Goal: Obtain resource: Obtain resource

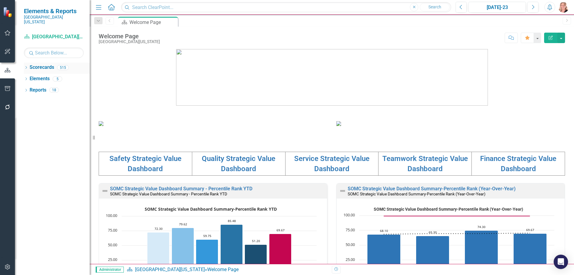
click at [25, 66] on icon "Dropdown" at bounding box center [26, 67] width 4 height 3
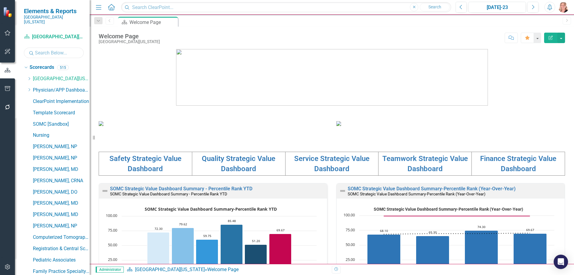
click at [41, 48] on input "text" at bounding box center [54, 53] width 60 height 10
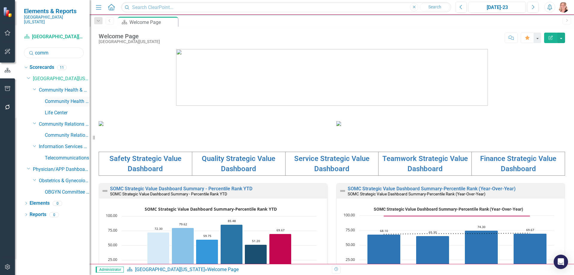
type input "comm"
click at [68, 98] on link "Community Health & Wellness" at bounding box center [67, 101] width 45 height 7
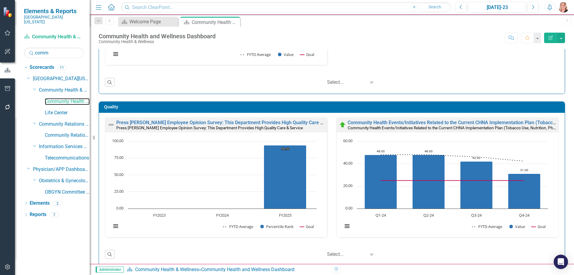
scroll to position [179, 0]
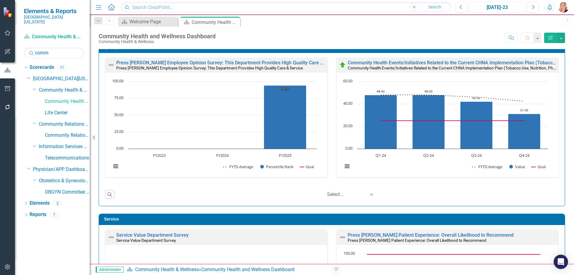
click at [510, 6] on div "[DATE]-23" at bounding box center [497, 7] width 53 height 7
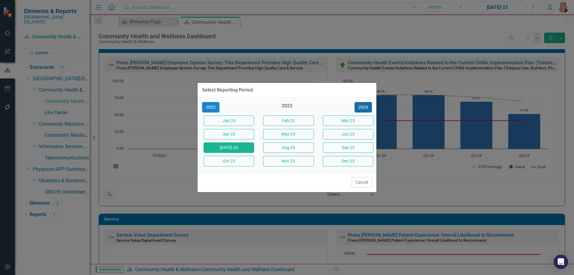
click at [365, 107] on button "2024" at bounding box center [363, 107] width 17 height 10
click at [365, 107] on button "2025" at bounding box center [363, 107] width 17 height 10
click at [342, 138] on button "Jun-25" at bounding box center [348, 134] width 51 height 10
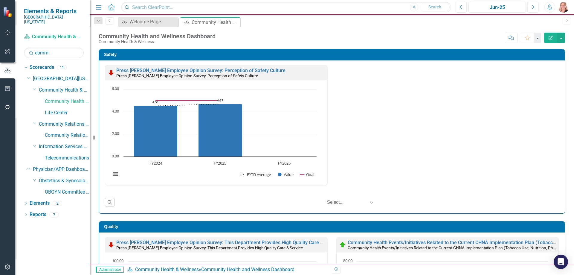
click at [564, 112] on div "Safety Press [PERSON_NAME] Employee Opinion Survey: Perception of Safety Cultur…" at bounding box center [332, 128] width 476 height 172
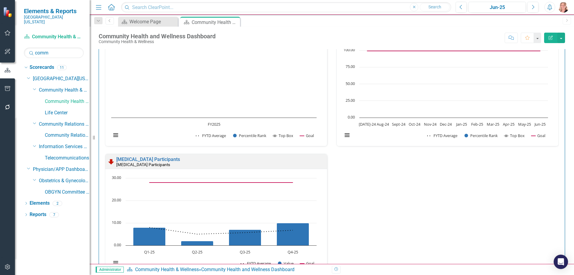
scroll to position [323, 0]
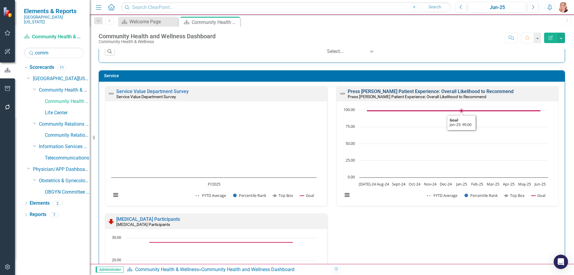
click at [466, 92] on link "Press [PERSON_NAME] Patient Experience: Overall Likelihood to Recommend" at bounding box center [431, 92] width 166 height 6
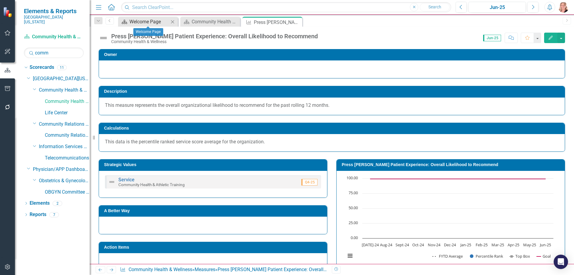
click at [142, 22] on div "Welcome Page" at bounding box center [149, 21] width 39 height 7
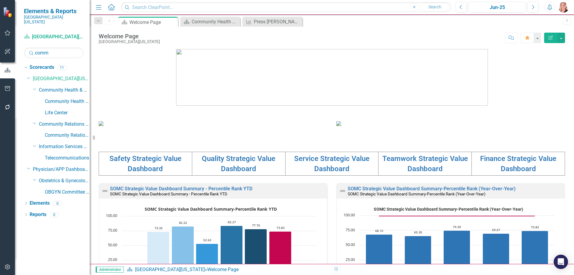
scroll to position [150, 0]
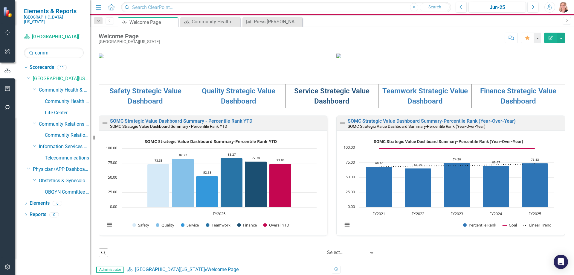
click at [322, 105] on link "Service Strategic Value Dashboard" at bounding box center [331, 96] width 75 height 19
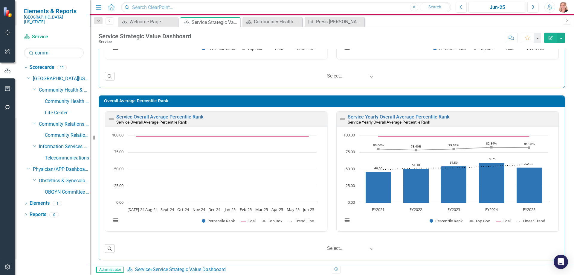
scroll to position [511, 0]
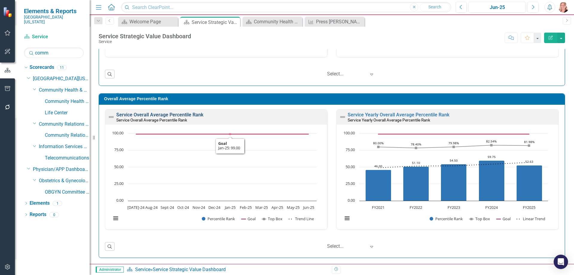
click at [174, 113] on link "Service Overall Average Percentile Rank" at bounding box center [159, 115] width 87 height 6
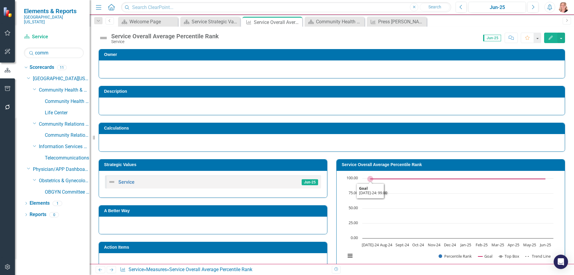
scroll to position [172, 0]
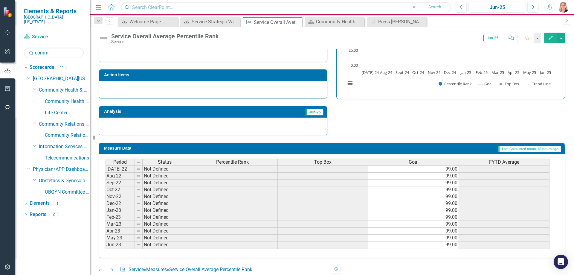
click at [244, 161] on span "Percentile Rank" at bounding box center [232, 161] width 33 height 5
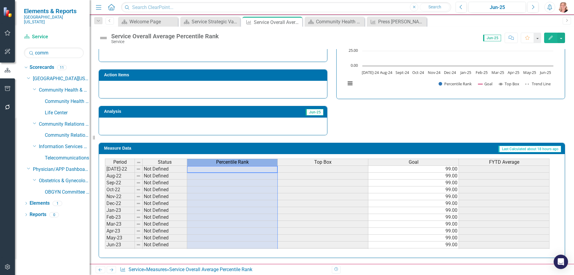
click at [244, 161] on span "Percentile Rank" at bounding box center [232, 161] width 33 height 5
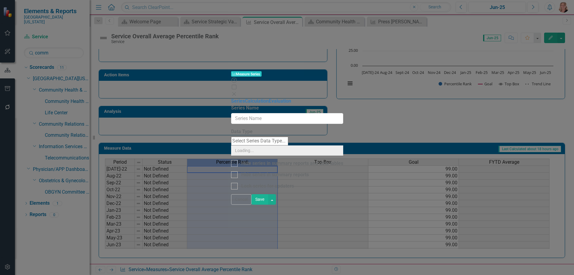
type input "Percentile Rank"
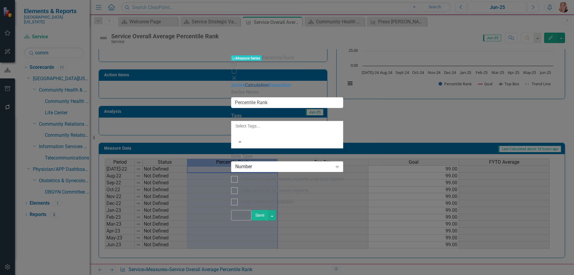
click at [245, 82] on link "Calculation" at bounding box center [257, 85] width 24 height 6
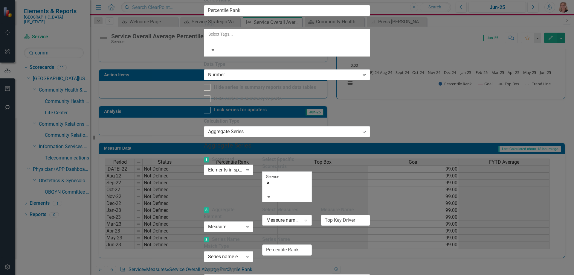
click at [301, 217] on div "Measure name contains..." at bounding box center [284, 220] width 35 height 7
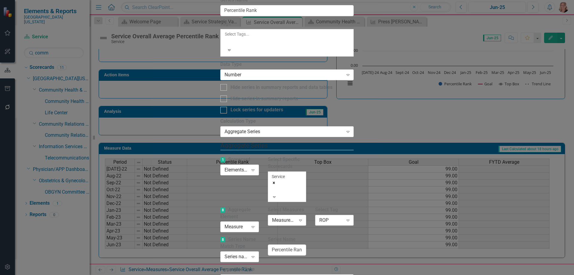
click at [343, 217] on div "ROP" at bounding box center [331, 220] width 24 height 7
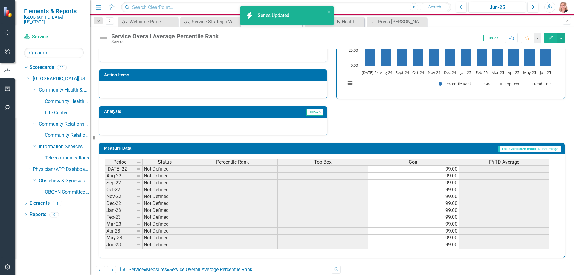
click at [318, 162] on span "Top Box" at bounding box center [322, 161] width 17 height 5
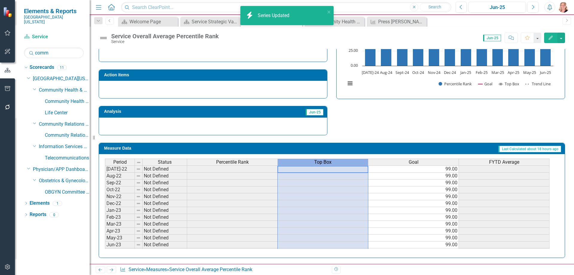
click at [318, 162] on span "Top Box" at bounding box center [322, 161] width 17 height 5
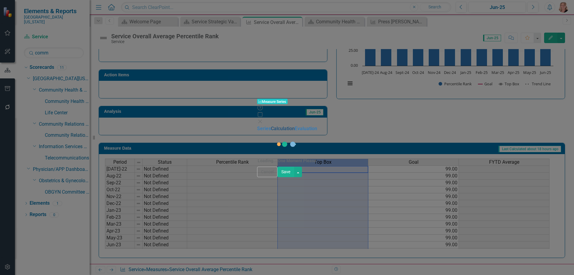
click at [271, 126] on link "Calculation" at bounding box center [283, 129] width 24 height 6
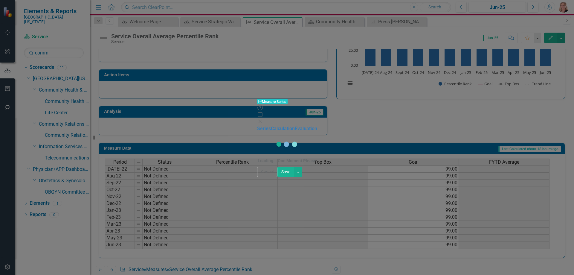
click at [278, 177] on button "Cancel" at bounding box center [267, 172] width 20 height 10
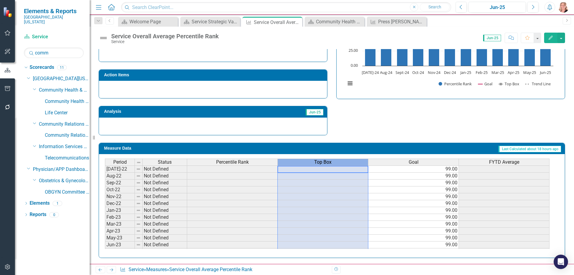
click at [316, 162] on span "Top Box" at bounding box center [322, 161] width 17 height 5
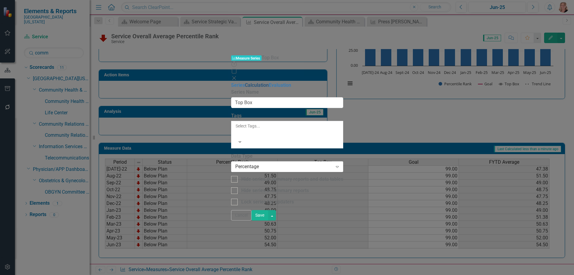
click at [245, 82] on link "Calculation" at bounding box center [257, 85] width 24 height 6
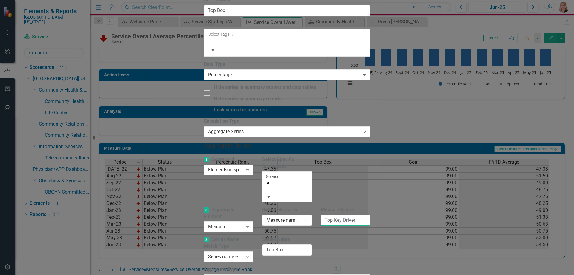
click at [370, 215] on input "Top Key Driver" at bounding box center [345, 220] width 49 height 11
click at [316, 206] on div "Select Measures Measure name contains... Expand" at bounding box center [287, 217] width 58 height 23
click at [309, 218] on icon "Expand" at bounding box center [306, 220] width 6 height 5
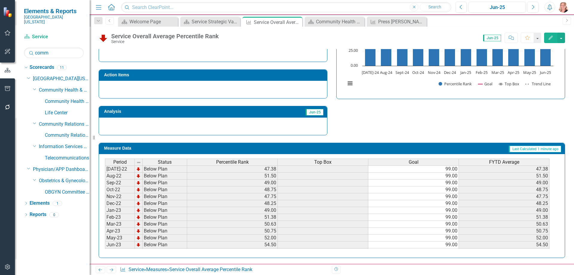
scroll to position [53, 0]
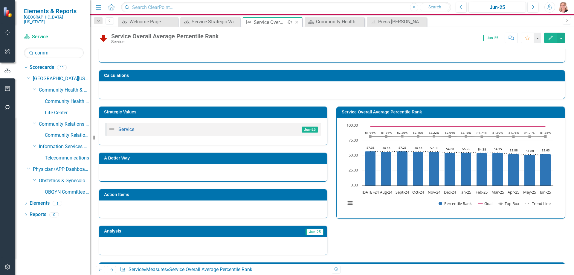
click at [298, 22] on icon "Close" at bounding box center [297, 22] width 6 height 5
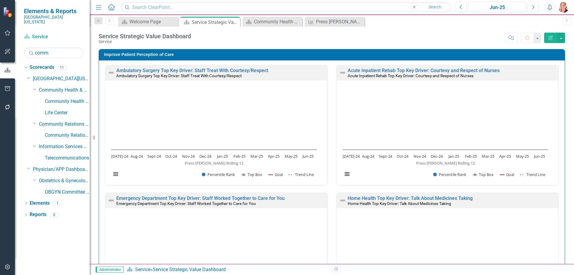
click at [5, 88] on icon "button" at bounding box center [7, 88] width 6 height 5
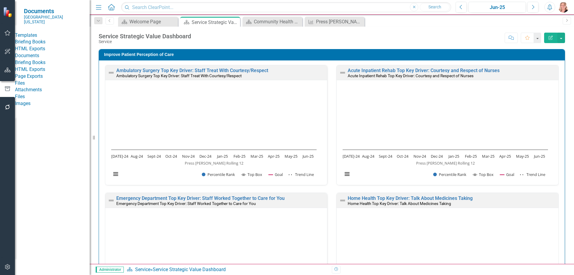
click at [40, 52] on link "HTML Exports" at bounding box center [52, 48] width 75 height 7
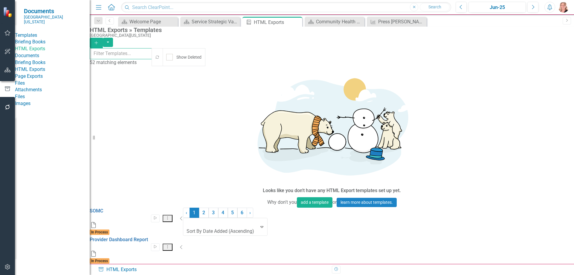
click at [132, 55] on input "text" at bounding box center [121, 53] width 63 height 11
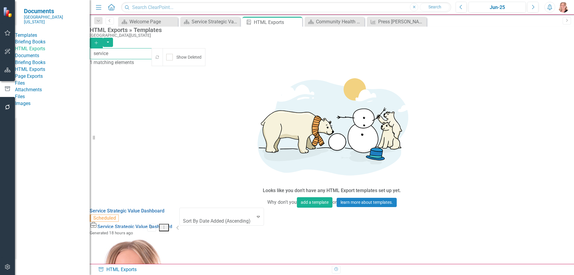
type input "service"
click at [169, 224] on button "Dropdown Menu" at bounding box center [164, 227] width 10 height 7
click at [519, 106] on link "Edit Edit Template" at bounding box center [523, 107] width 55 height 11
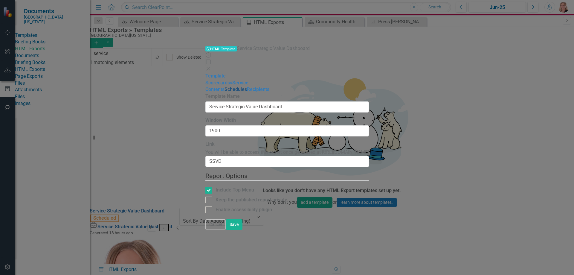
click at [225, 86] on link "Schedules" at bounding box center [236, 89] width 22 height 6
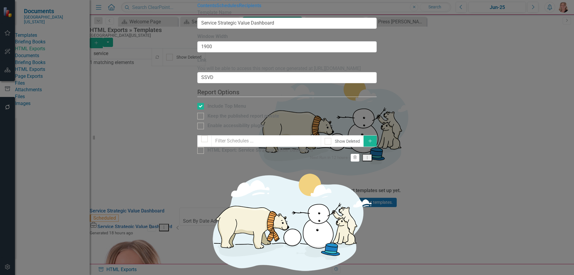
click at [372, 154] on button "Dropdown Menu" at bounding box center [368, 157] width 10 height 7
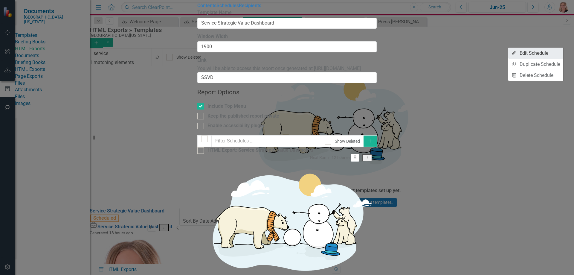
click at [550, 56] on link "Edit Edit Schedule" at bounding box center [536, 53] width 55 height 11
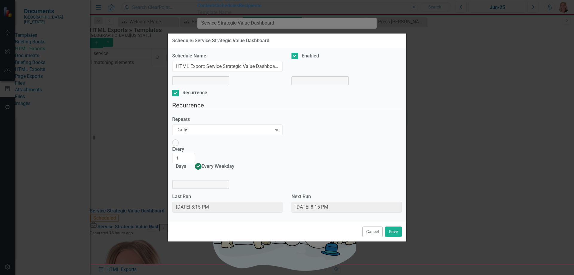
select select "pm"
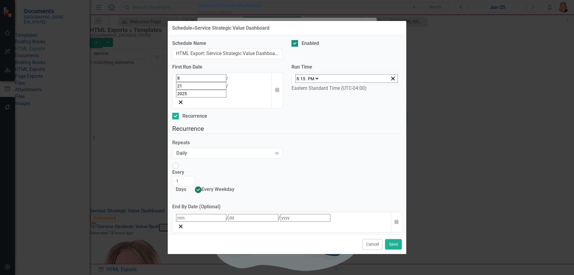
click at [293, 44] on input "Enabled" at bounding box center [294, 42] width 4 height 4
checkbox input "false"
click at [392, 239] on button "Save" at bounding box center [393, 244] width 17 height 10
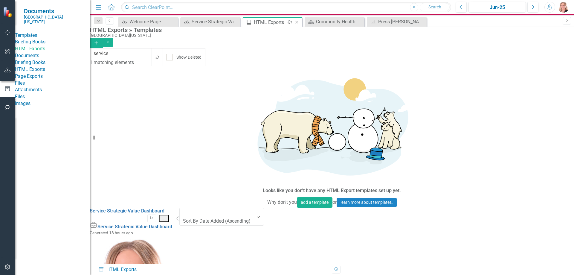
click at [298, 22] on icon "Close" at bounding box center [297, 22] width 6 height 5
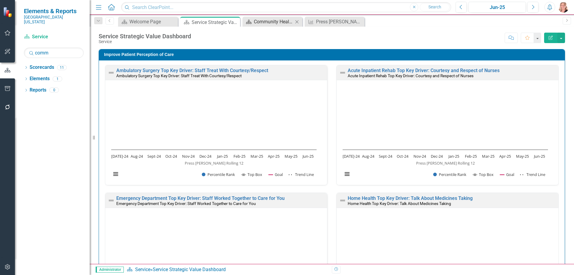
click at [274, 20] on div "Community Health and Wellness Dashboard" at bounding box center [273, 21] width 39 height 7
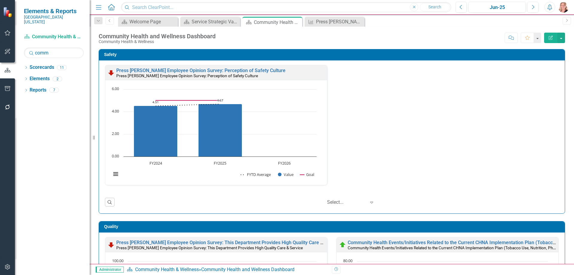
click at [8, 88] on icon "button" at bounding box center [7, 88] width 6 height 5
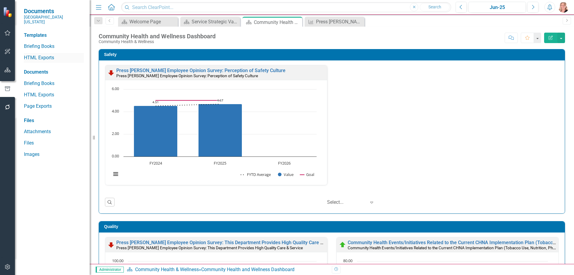
click at [33, 54] on link "HTML Exports" at bounding box center [54, 57] width 60 height 7
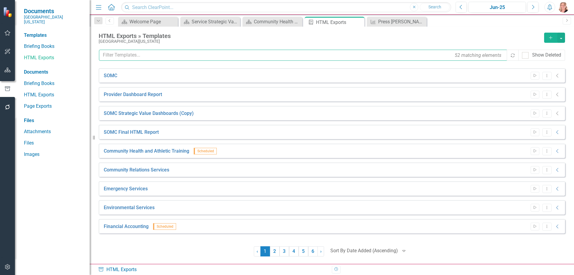
click at [157, 56] on input "text" at bounding box center [303, 55] width 409 height 11
click at [549, 152] on icon "Dropdown Menu" at bounding box center [547, 151] width 5 height 4
click at [517, 185] on link "Edit Edit Template" at bounding box center [523, 183] width 55 height 11
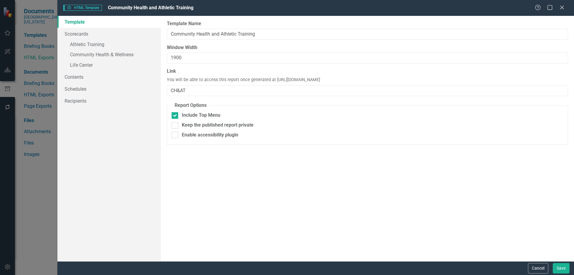
drag, startPoint x: 362, startPoint y: 80, endPoint x: 273, endPoint y: 83, distance: 88.6
click at [273, 83] on div "Link You will be able to access this report once generated at https://publish.c…" at bounding box center [367, 82] width 401 height 28
copy span "https://publish.clearpointstrategy.com/7212/CH&AT"
click at [286, 187] on div "Report templates allow you to create HTML exports that include elements you sel…" at bounding box center [367, 138] width 413 height 245
click at [544, 268] on button "Cancel" at bounding box center [538, 268] width 20 height 10
